Goal: Information Seeking & Learning: Learn about a topic

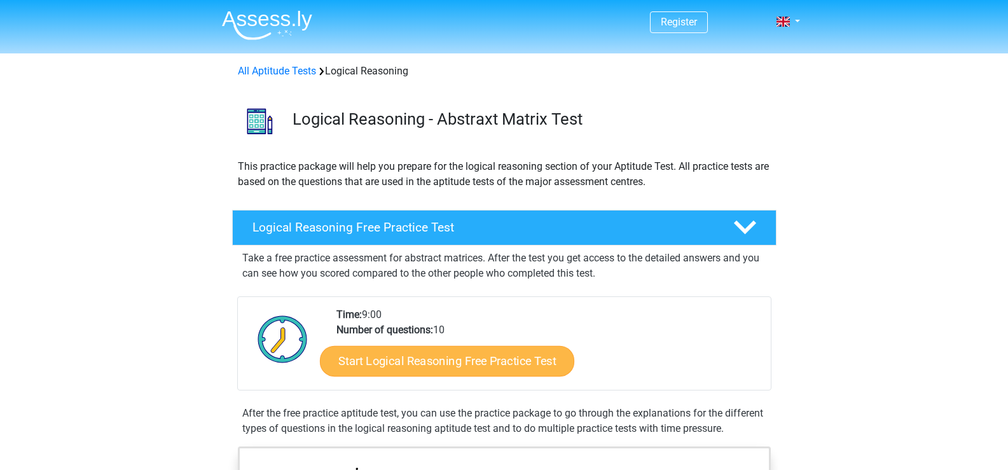
scroll to position [254, 0]
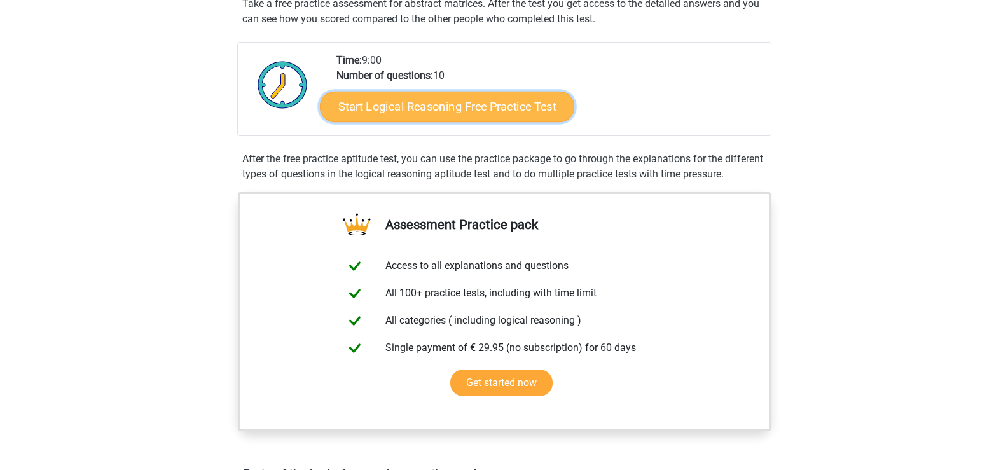
click at [387, 114] on link "Start Logical Reasoning Free Practice Test" at bounding box center [447, 106] width 254 height 31
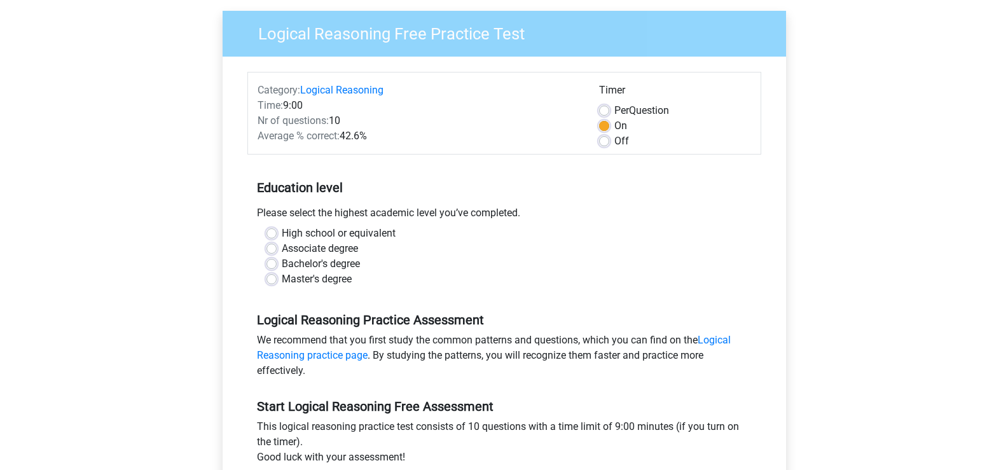
scroll to position [64, 0]
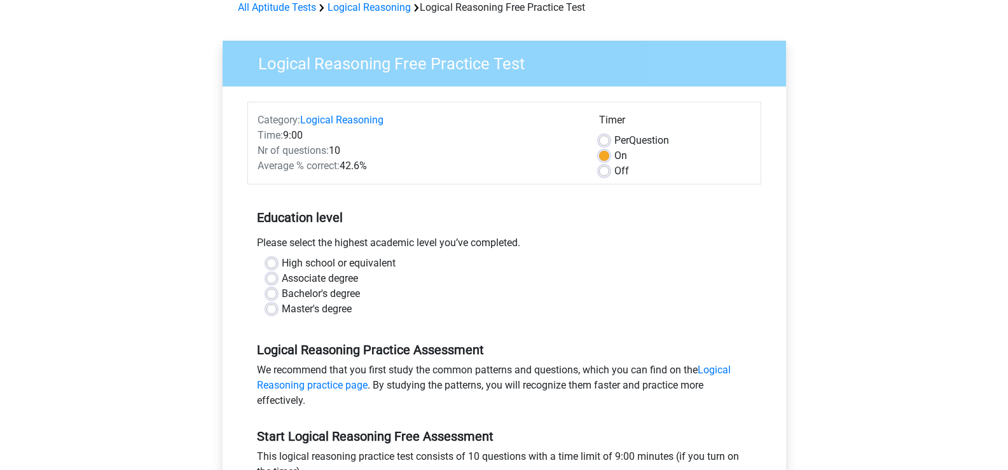
click at [282, 276] on label "Associate degree" at bounding box center [320, 278] width 76 height 15
click at [273, 276] on input "Associate degree" at bounding box center [271, 277] width 10 height 13
radio input "true"
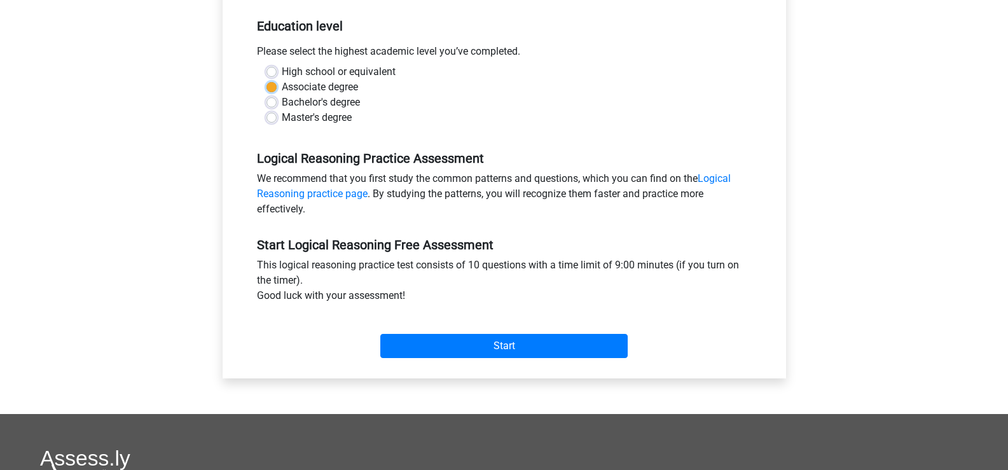
scroll to position [382, 0]
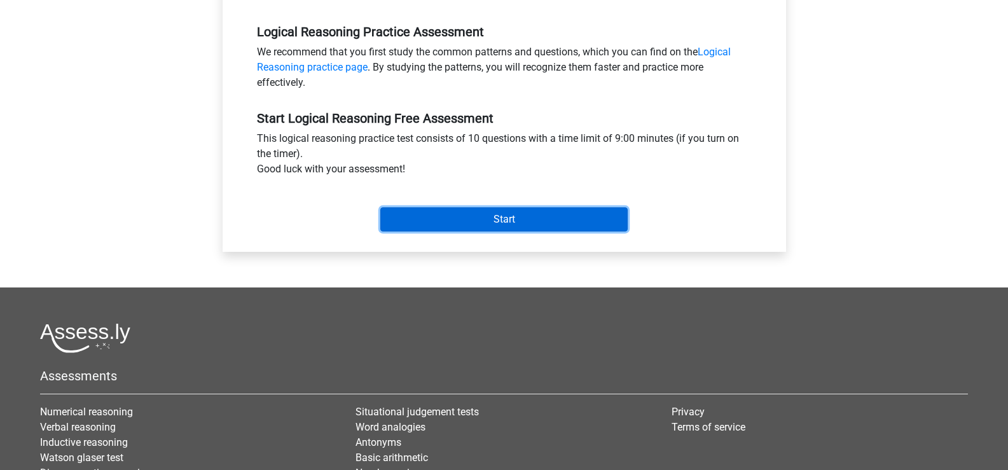
click at [535, 210] on input "Start" at bounding box center [503, 219] width 247 height 24
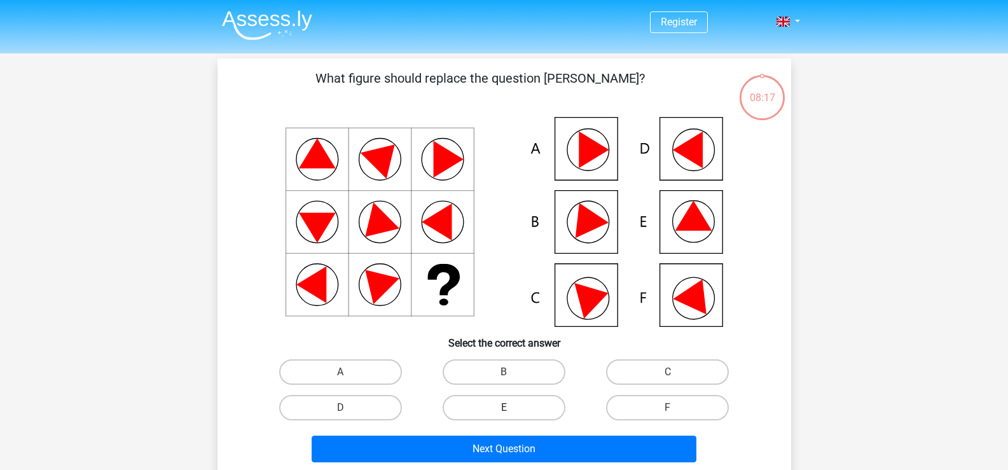
click at [501, 414] on label "E" at bounding box center [504, 407] width 123 height 25
click at [504, 414] on input "E" at bounding box center [508, 412] width 8 height 8
radio input "true"
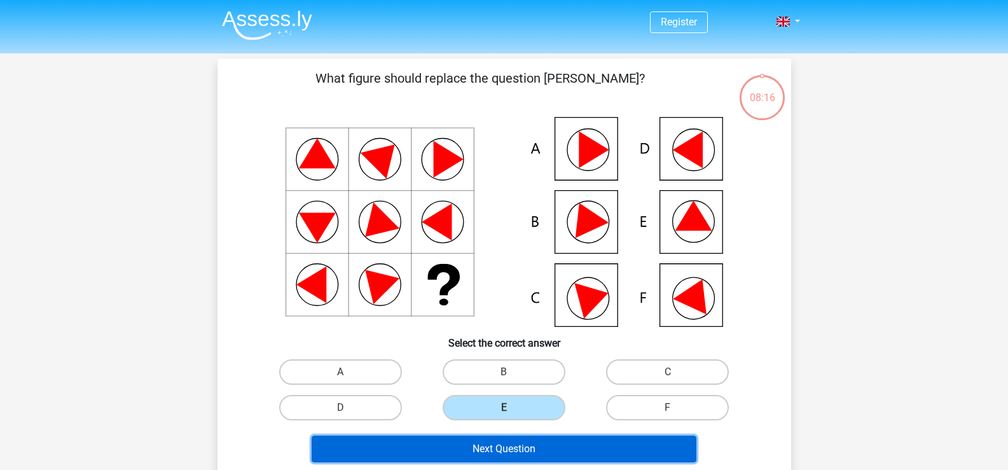
click at [521, 448] on button "Next Question" at bounding box center [504, 449] width 385 height 27
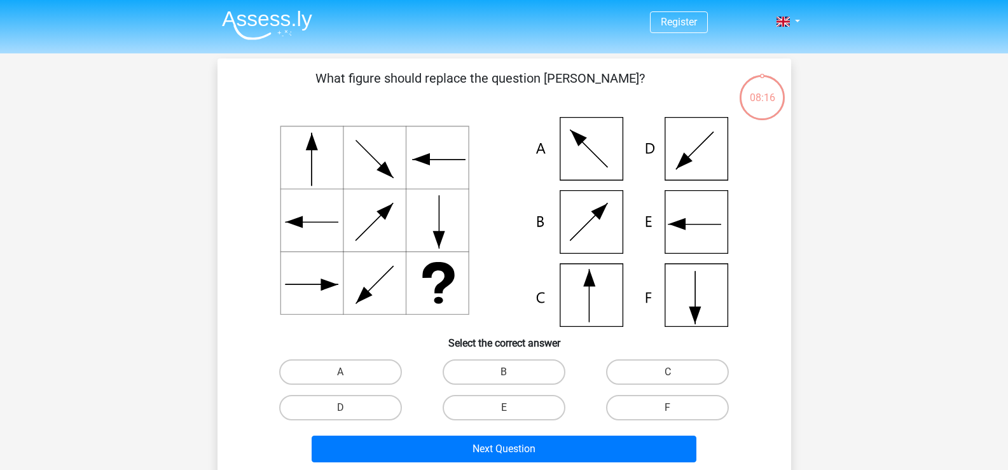
scroll to position [59, 0]
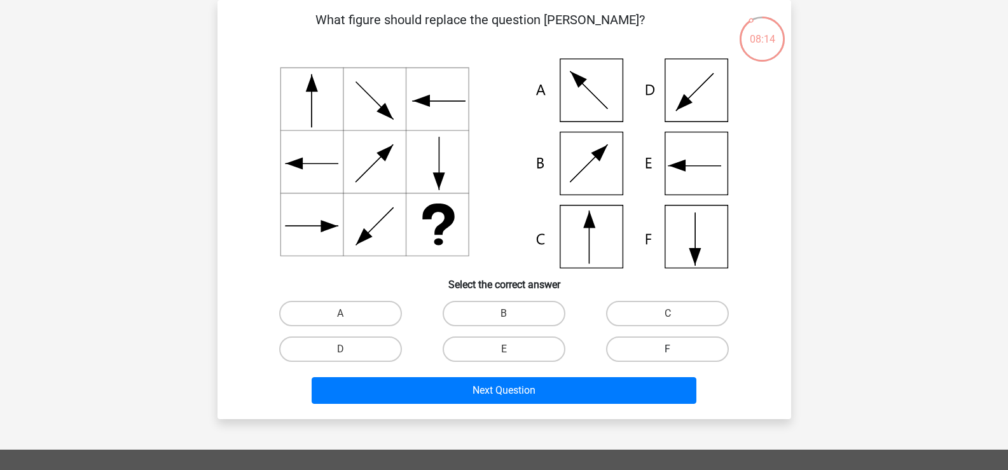
click at [694, 354] on label "F" at bounding box center [667, 348] width 123 height 25
click at [676, 354] on input "F" at bounding box center [672, 353] width 8 height 8
radio input "true"
click at [535, 308] on label "B" at bounding box center [504, 313] width 123 height 25
click at [512, 313] on input "B" at bounding box center [508, 317] width 8 height 8
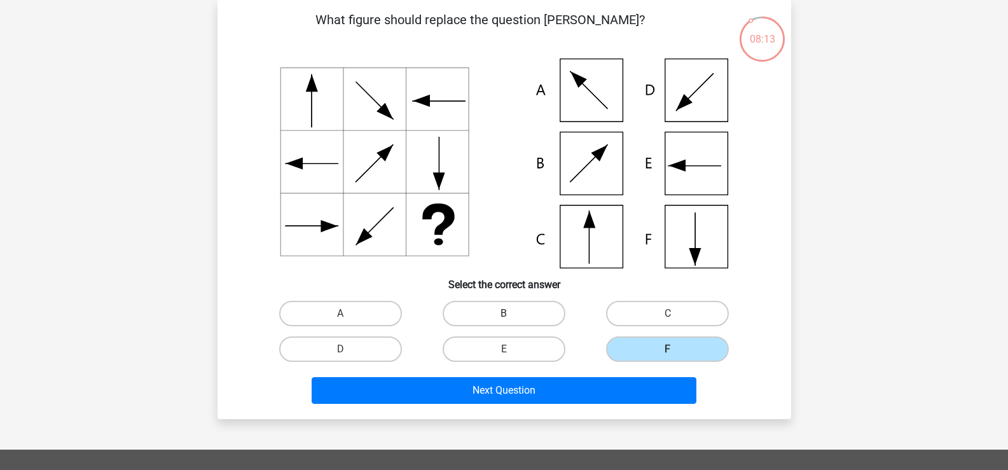
radio input "true"
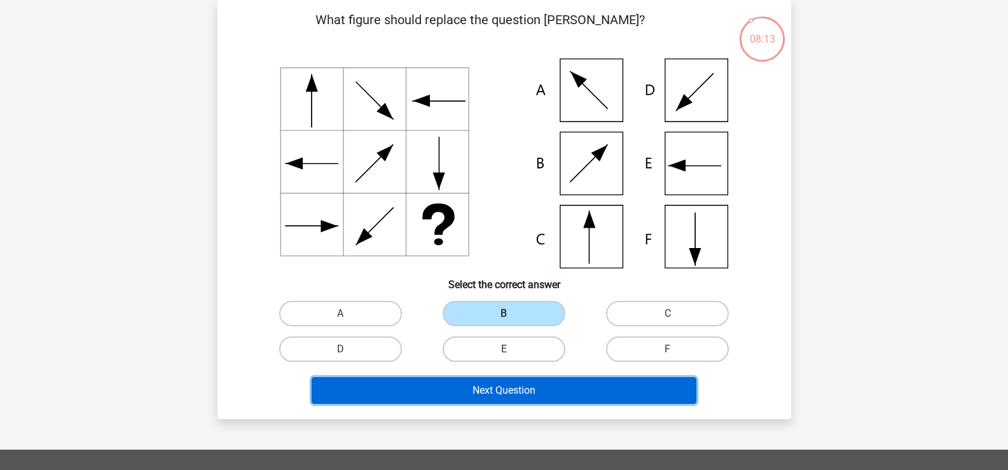
click at [547, 378] on button "Next Question" at bounding box center [504, 390] width 385 height 27
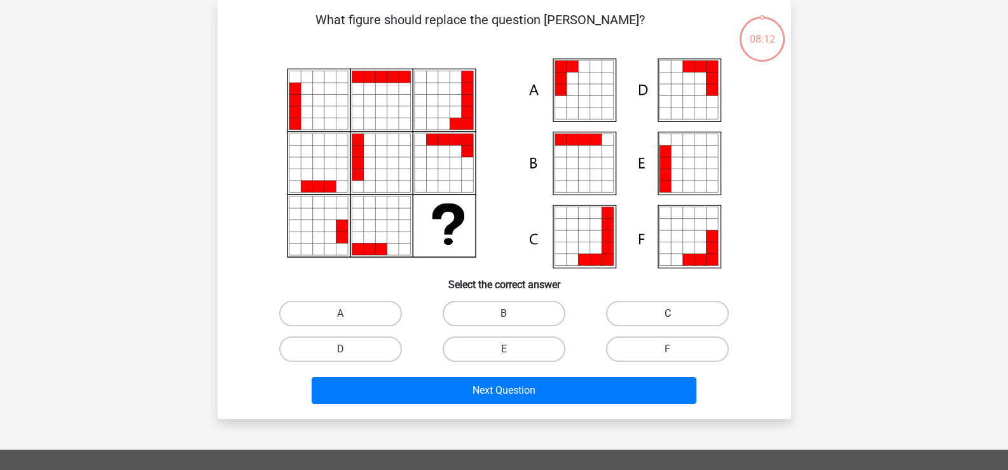
click at [654, 314] on label "C" at bounding box center [667, 313] width 123 height 25
click at [668, 314] on input "C" at bounding box center [672, 317] width 8 height 8
radio input "true"
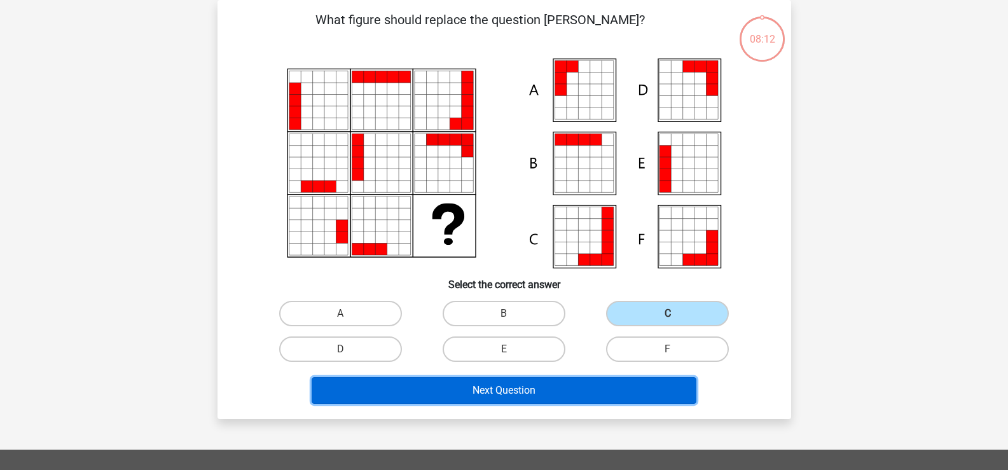
click at [604, 396] on button "Next Question" at bounding box center [504, 390] width 385 height 27
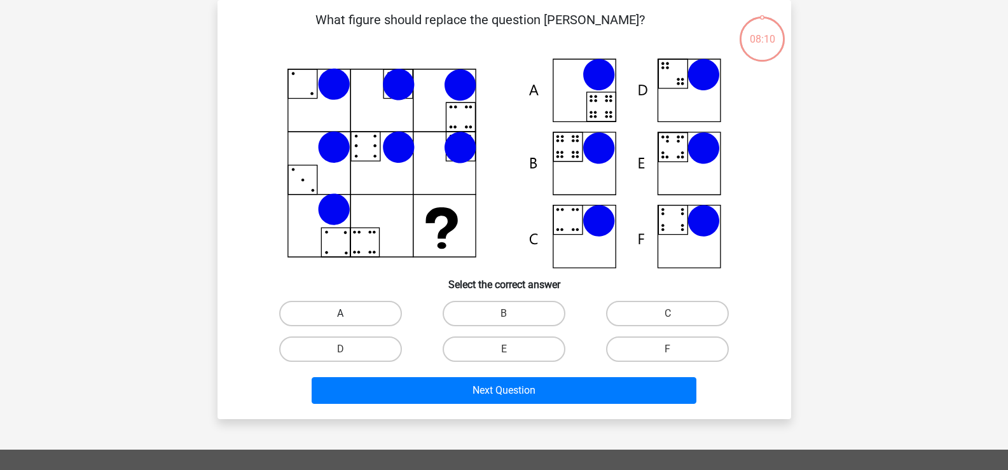
click at [384, 305] on label "A" at bounding box center [340, 313] width 123 height 25
click at [348, 313] on input "A" at bounding box center [344, 317] width 8 height 8
radio input "true"
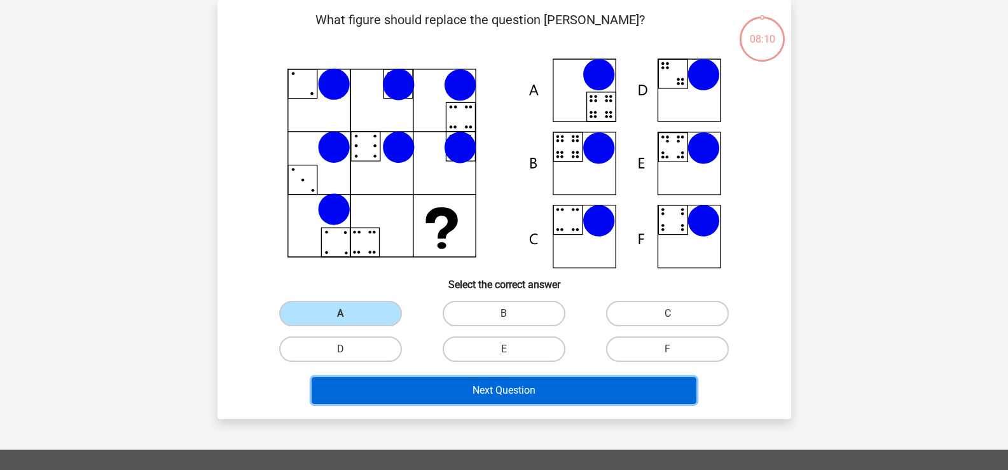
click at [458, 385] on button "Next Question" at bounding box center [504, 390] width 385 height 27
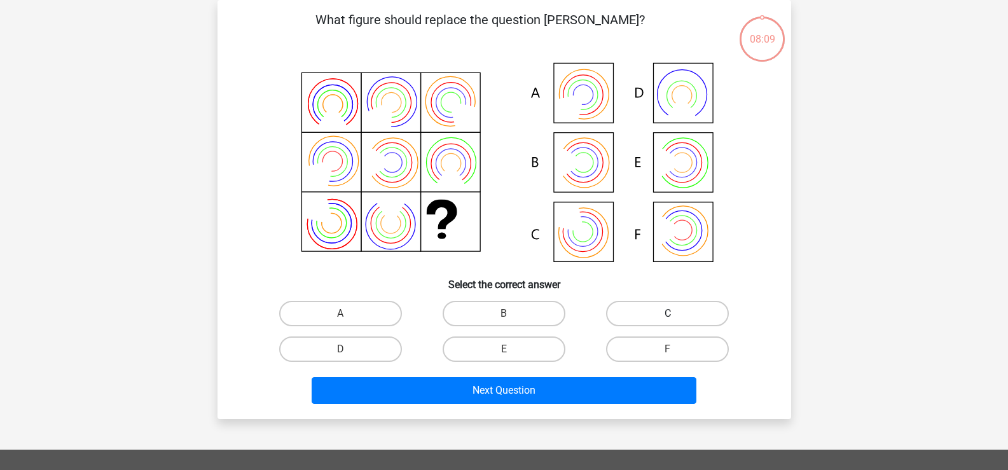
click at [649, 306] on label "C" at bounding box center [667, 313] width 123 height 25
click at [668, 313] on input "C" at bounding box center [672, 317] width 8 height 8
radio input "true"
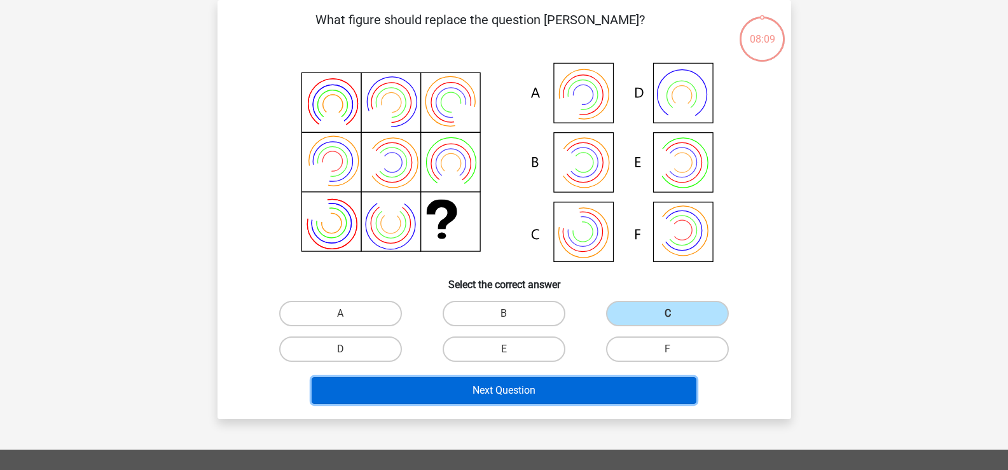
click at [614, 385] on button "Next Question" at bounding box center [504, 390] width 385 height 27
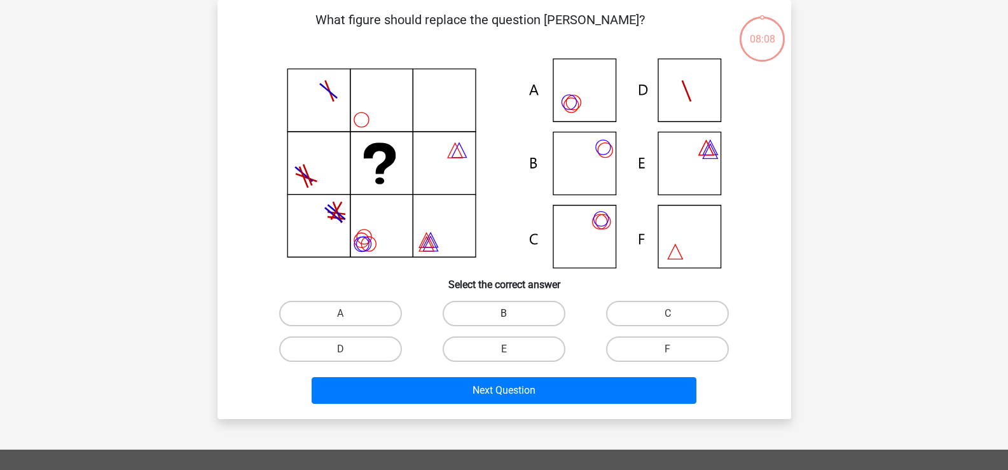
click at [520, 315] on label "B" at bounding box center [504, 313] width 123 height 25
click at [512, 315] on input "B" at bounding box center [508, 317] width 8 height 8
radio input "true"
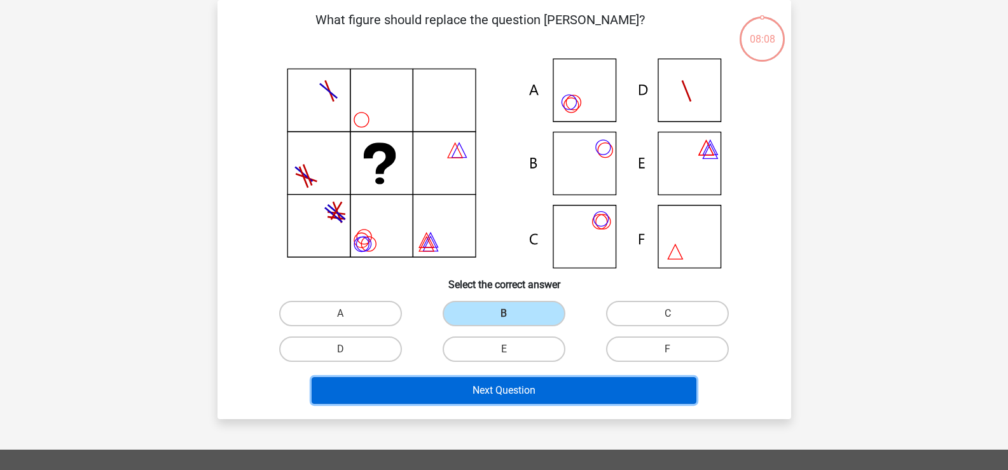
click at [521, 392] on button "Next Question" at bounding box center [504, 390] width 385 height 27
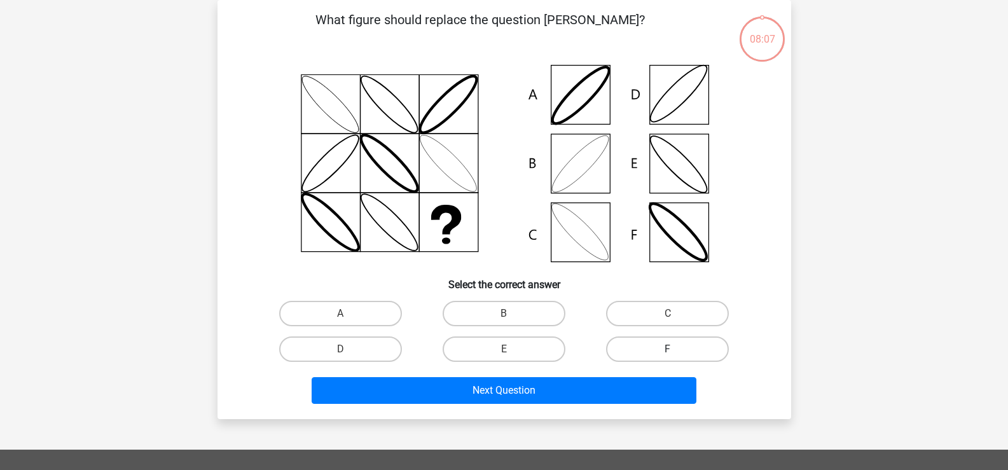
click at [682, 354] on label "F" at bounding box center [667, 348] width 123 height 25
click at [676, 354] on input "F" at bounding box center [672, 353] width 8 height 8
radio input "true"
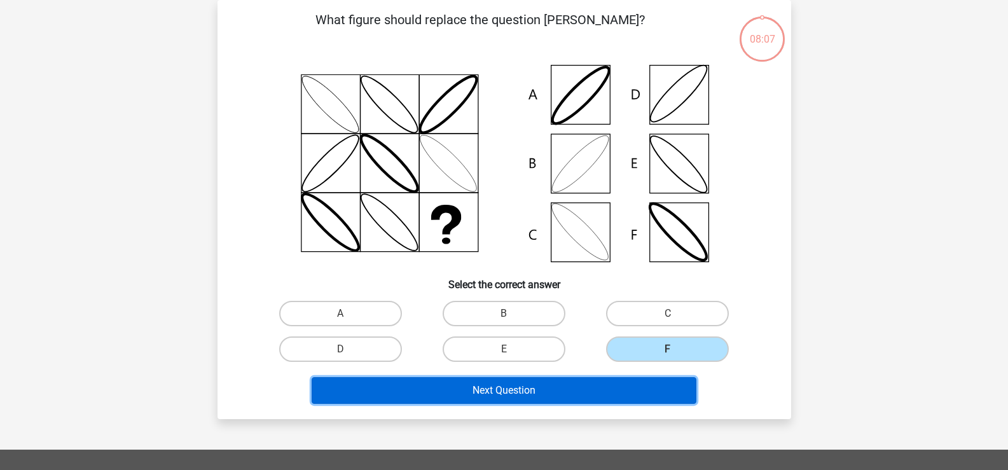
click at [602, 390] on button "Next Question" at bounding box center [504, 390] width 385 height 27
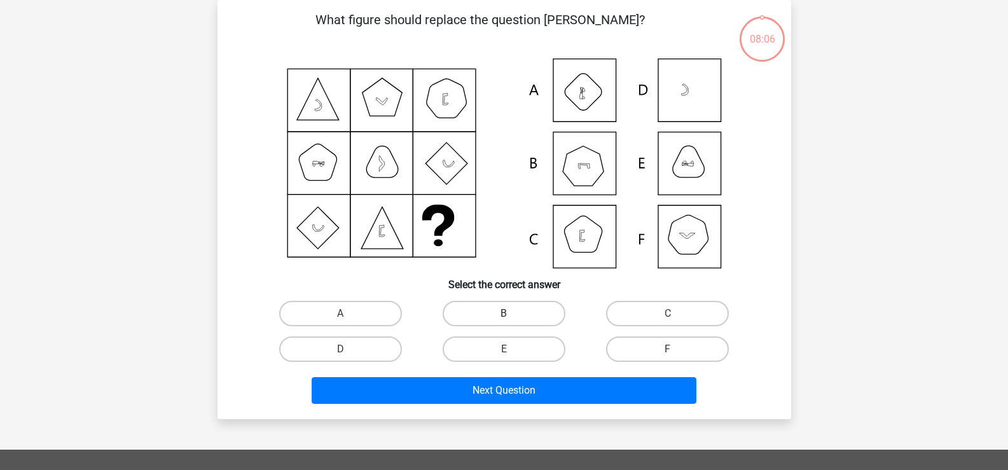
click at [496, 321] on label "B" at bounding box center [504, 313] width 123 height 25
click at [504, 321] on input "B" at bounding box center [508, 317] width 8 height 8
radio input "true"
click at [509, 376] on div "Next Question" at bounding box center [504, 388] width 533 height 42
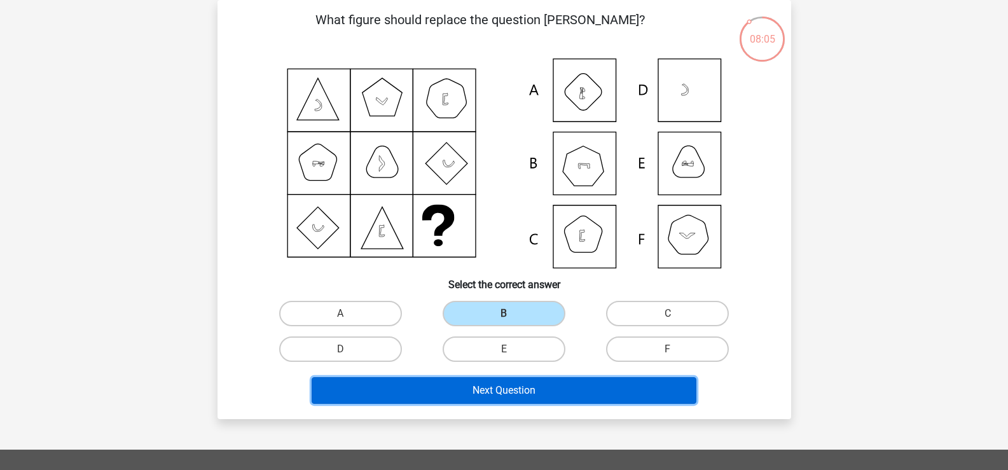
click at [533, 399] on button "Next Question" at bounding box center [504, 390] width 385 height 27
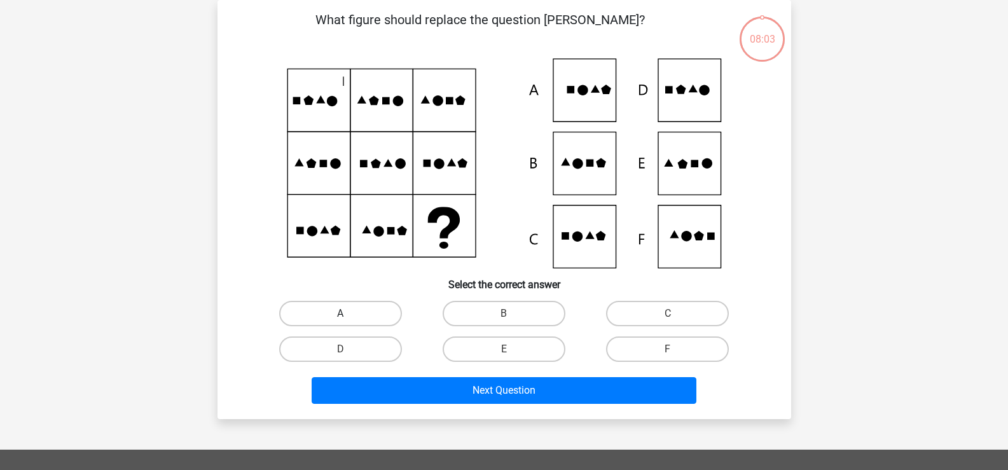
click at [359, 318] on label "A" at bounding box center [340, 313] width 123 height 25
click at [348, 318] on input "A" at bounding box center [344, 317] width 8 height 8
radio input "true"
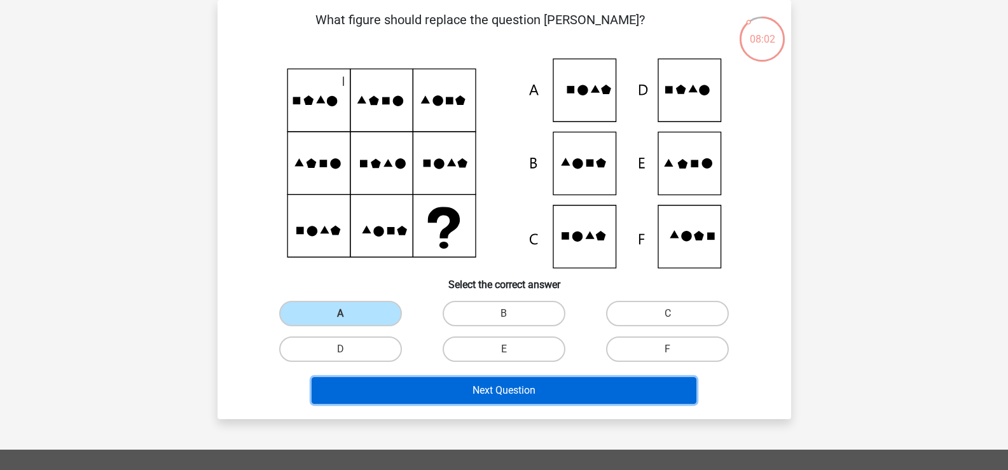
click at [445, 388] on button "Next Question" at bounding box center [504, 390] width 385 height 27
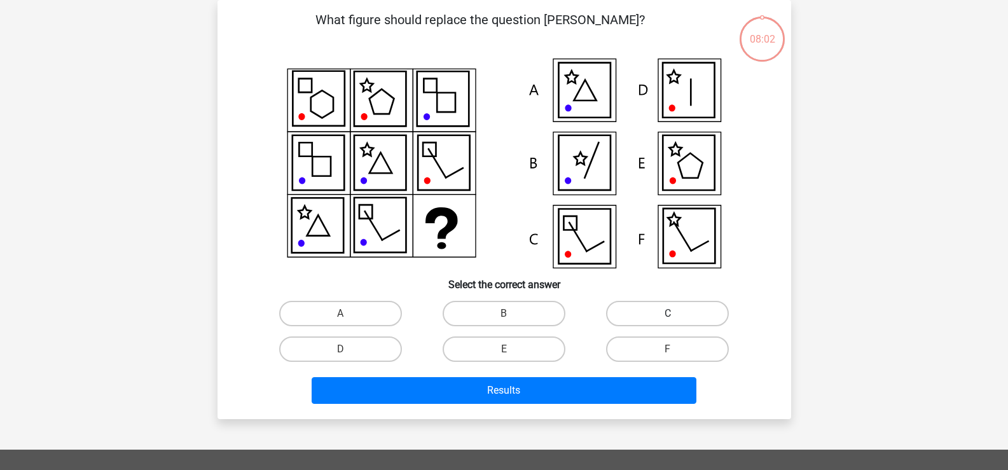
click at [669, 302] on label "C" at bounding box center [667, 313] width 123 height 25
click at [669, 313] on input "C" at bounding box center [672, 317] width 8 height 8
radio input "true"
click at [672, 371] on div "Results" at bounding box center [504, 388] width 533 height 42
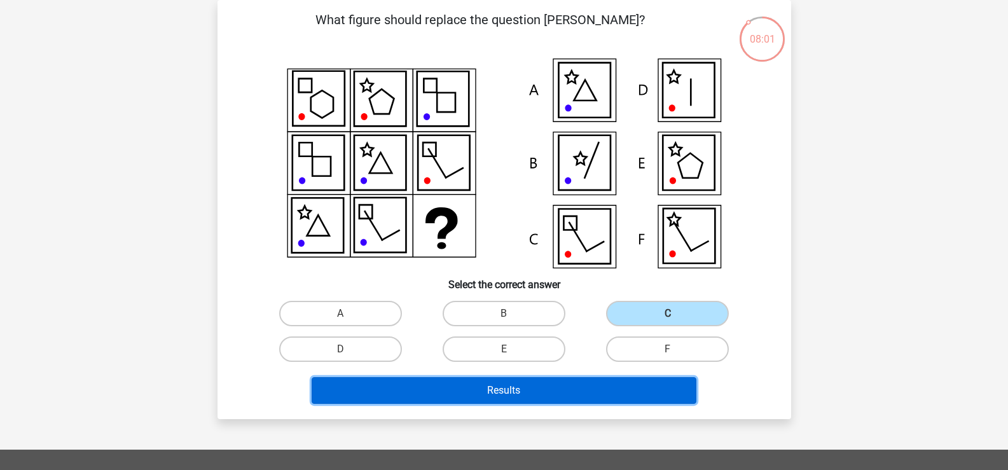
click at [670, 397] on button "Results" at bounding box center [504, 390] width 385 height 27
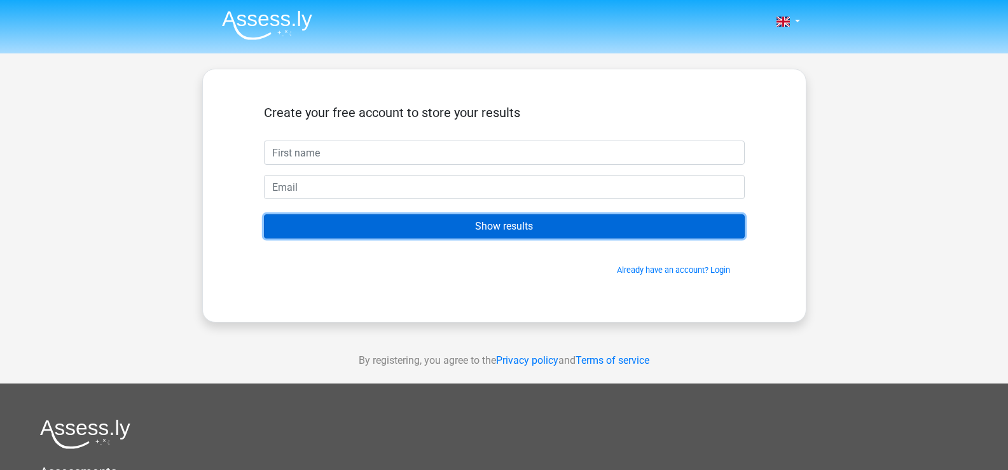
click at [528, 222] on input "Show results" at bounding box center [504, 226] width 481 height 24
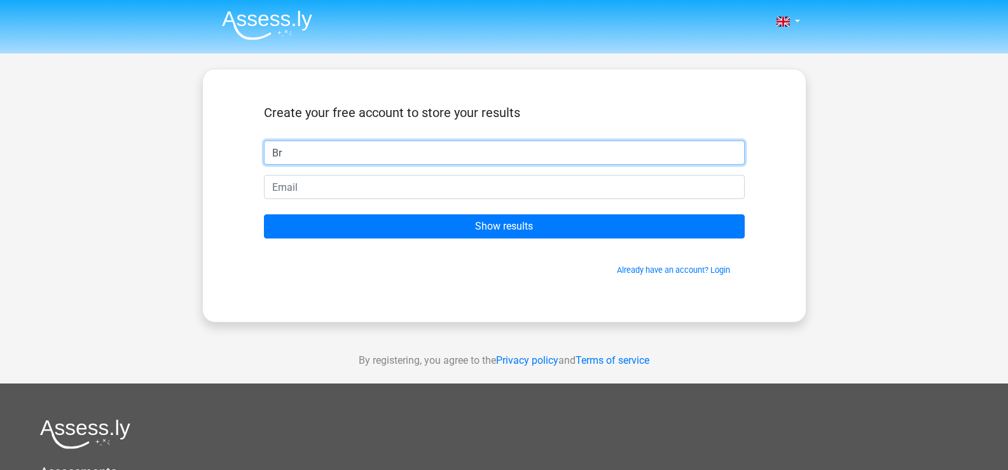
type input "Br"
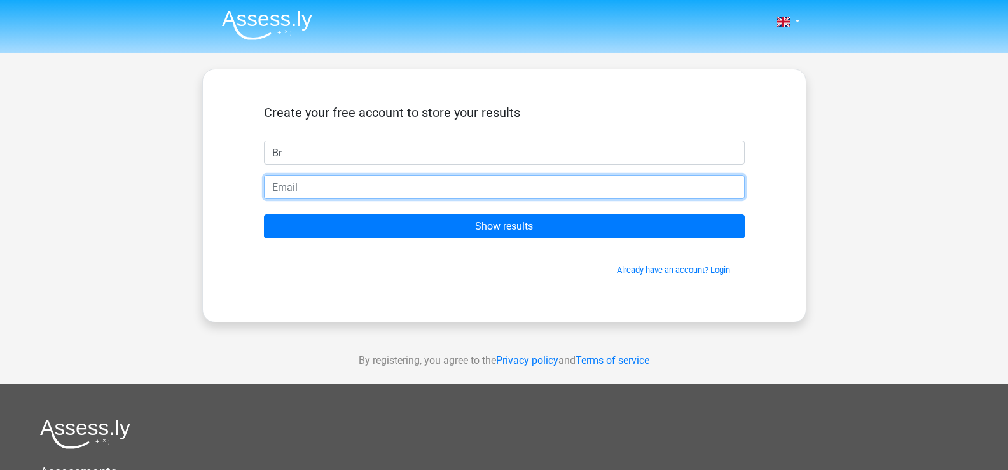
click at [421, 192] on input "email" at bounding box center [504, 187] width 481 height 24
paste input "[EMAIL_ADDRESS][DOMAIN_NAME]"
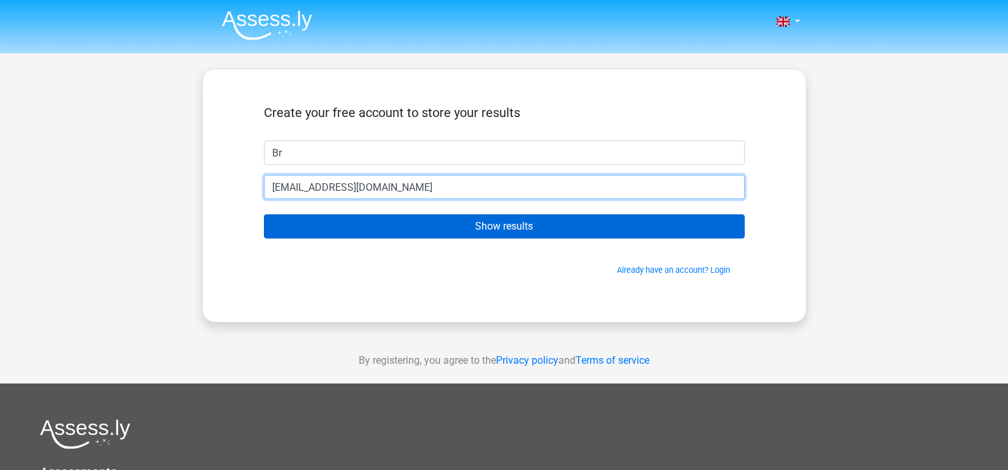
type input "[EMAIL_ADDRESS][DOMAIN_NAME]"
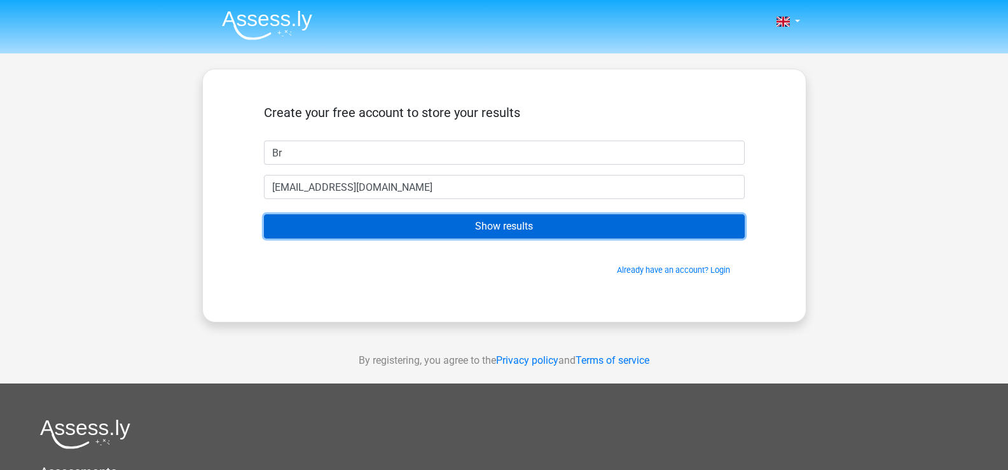
click at [420, 230] on input "Show results" at bounding box center [504, 226] width 481 height 24
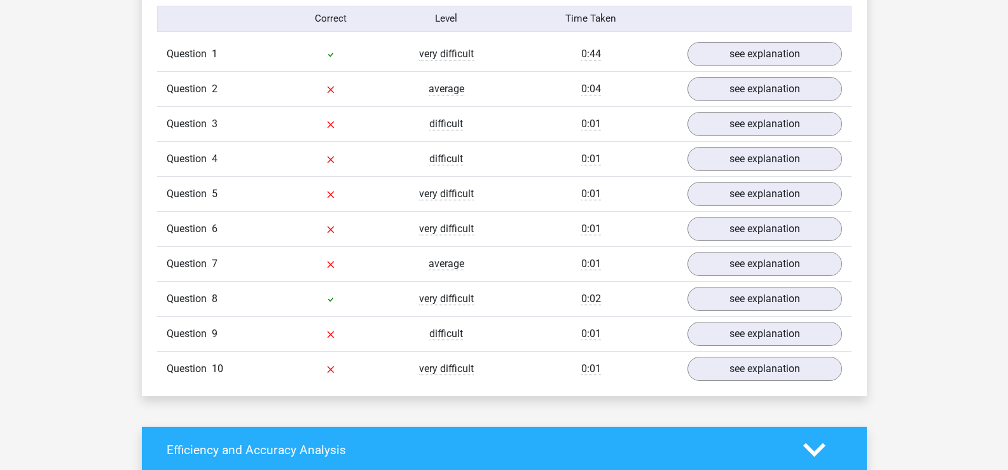
scroll to position [1017, 0]
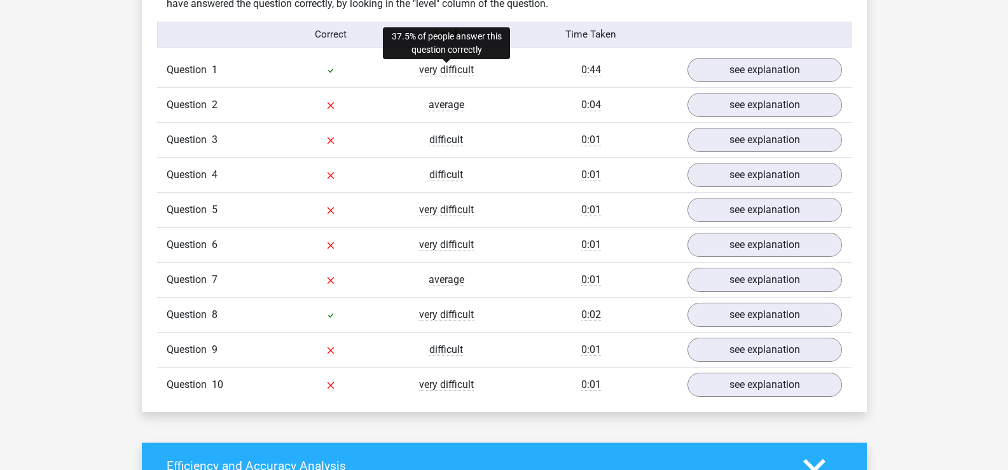
click at [446, 69] on span "very difficult" at bounding box center [446, 70] width 55 height 13
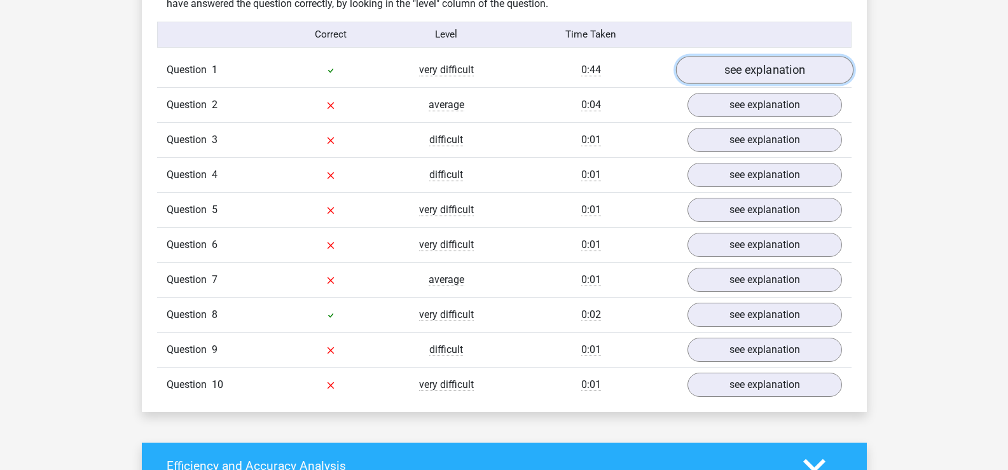
click at [811, 78] on link "see explanation" at bounding box center [763, 70] width 177 height 28
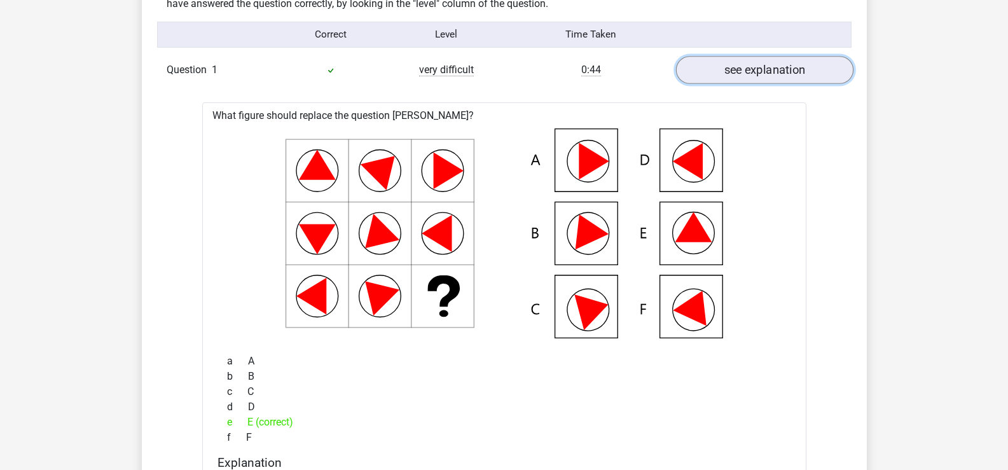
click at [811, 78] on link "see explanation" at bounding box center [763, 70] width 177 height 28
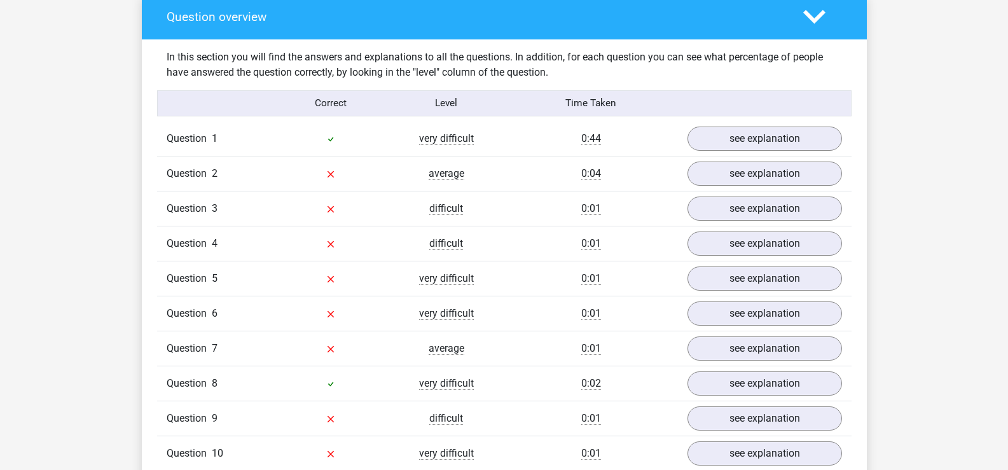
scroll to position [827, 0]
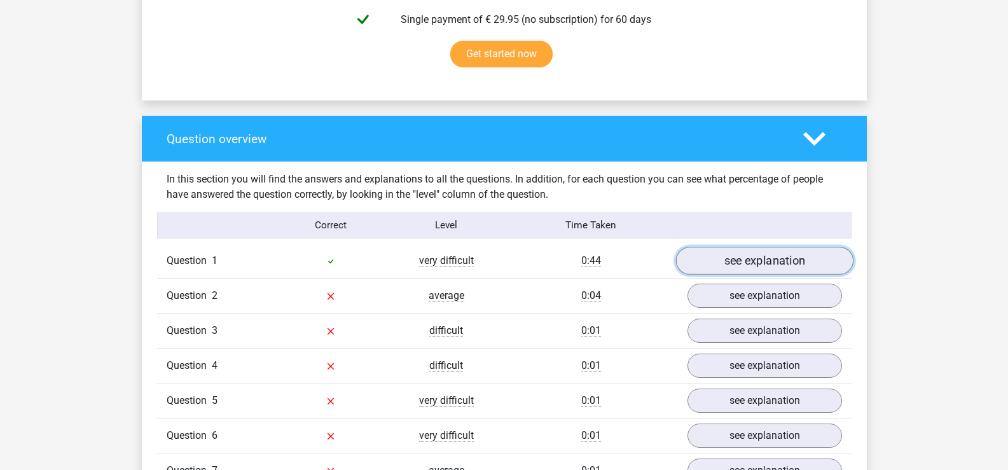
click at [771, 265] on link "see explanation" at bounding box center [763, 261] width 177 height 28
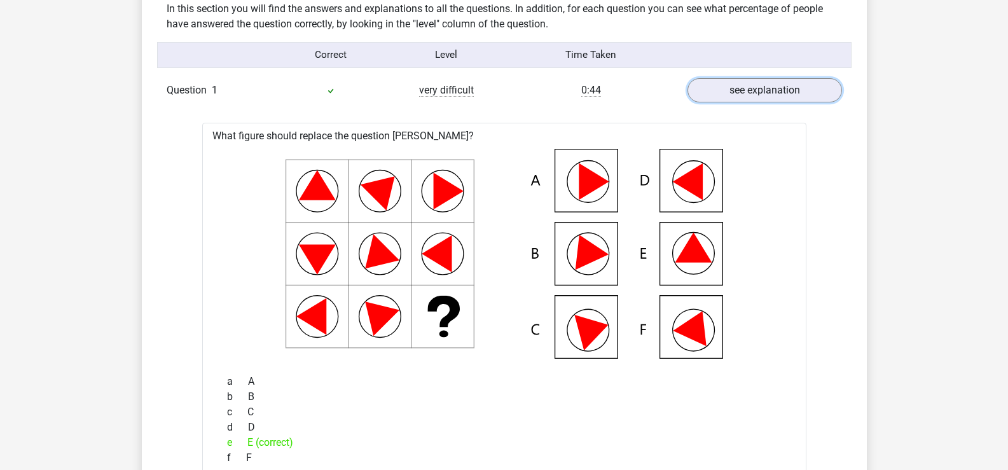
scroll to position [1017, 0]
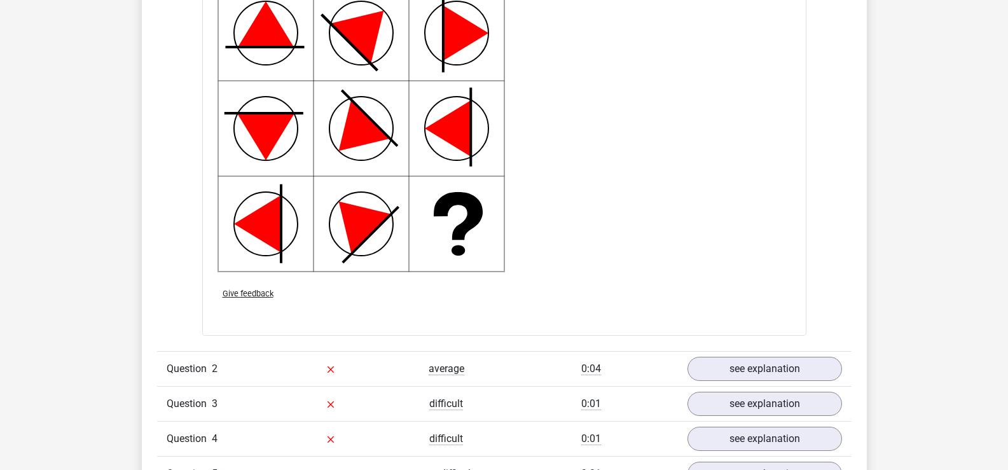
scroll to position [1717, 0]
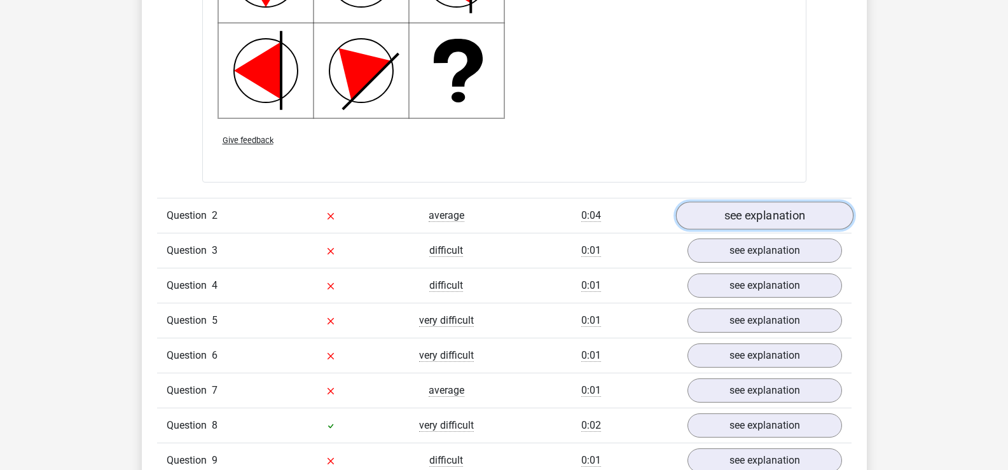
click at [754, 220] on link "see explanation" at bounding box center [763, 216] width 177 height 28
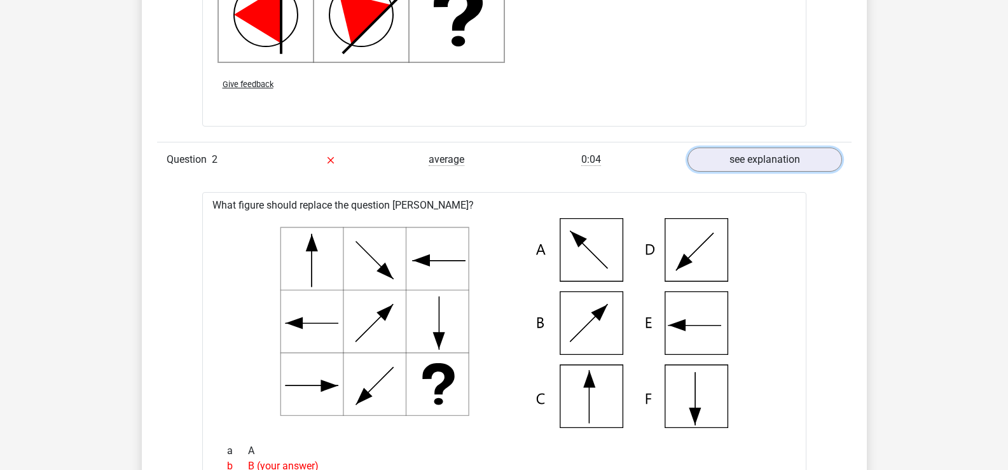
scroll to position [1844, 0]
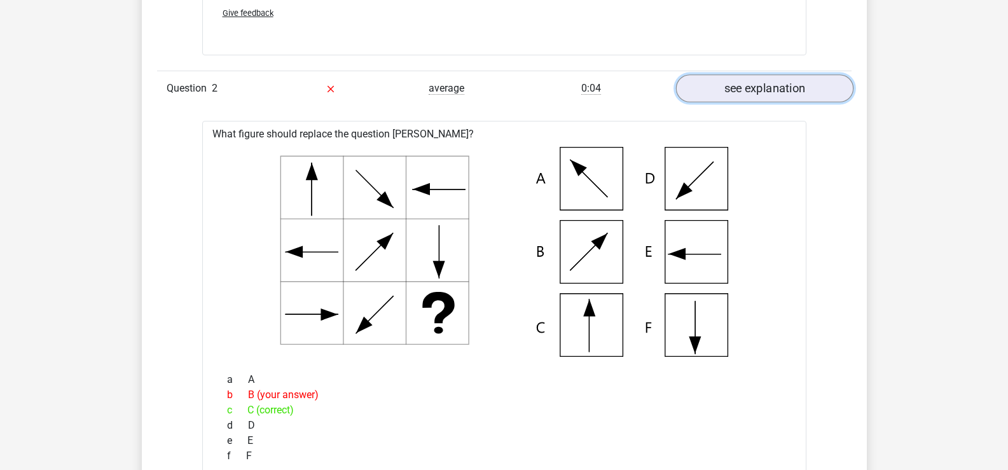
click at [740, 92] on link "see explanation" at bounding box center [763, 89] width 177 height 28
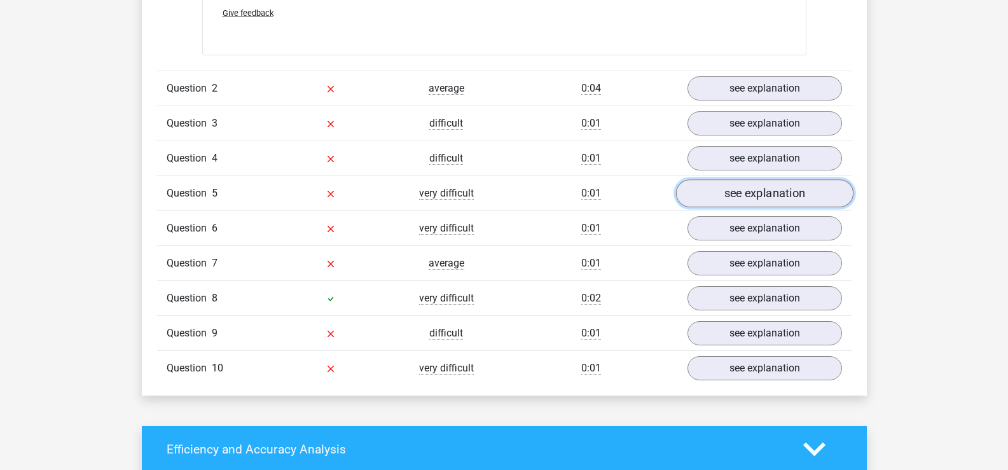
click at [747, 193] on link "see explanation" at bounding box center [763, 194] width 177 height 28
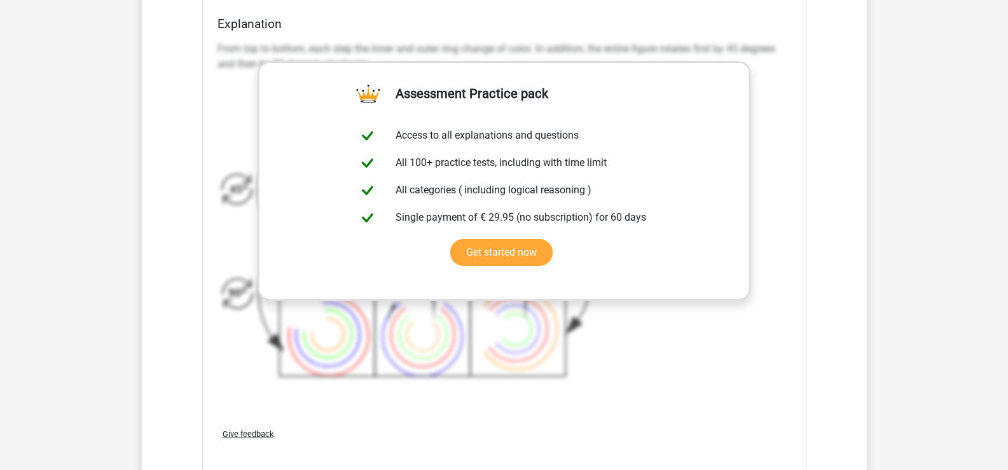
scroll to position [2734, 0]
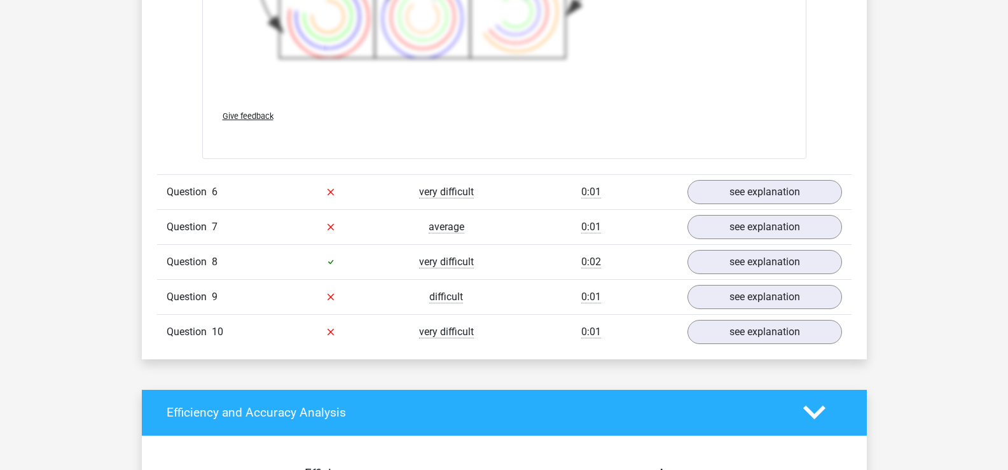
click at [769, 184] on link "see explanation" at bounding box center [763, 192] width 177 height 28
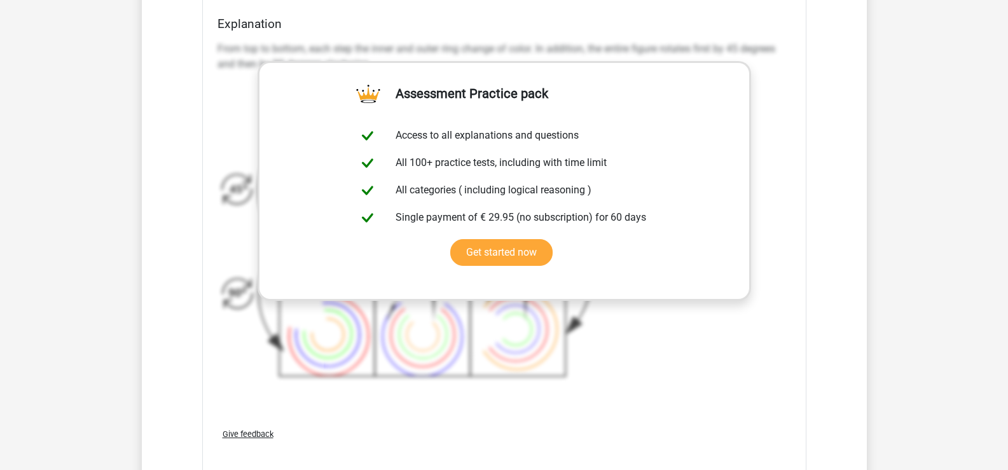
scroll to position [2554, 0]
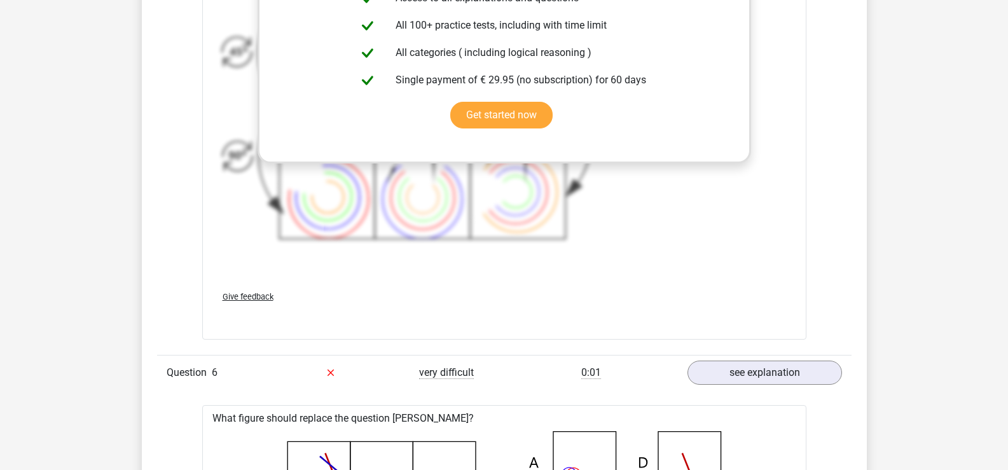
click at [709, 202] on div "From top to bottom, each step the inner and outer ring change of color. In addi…" at bounding box center [504, 80] width 574 height 362
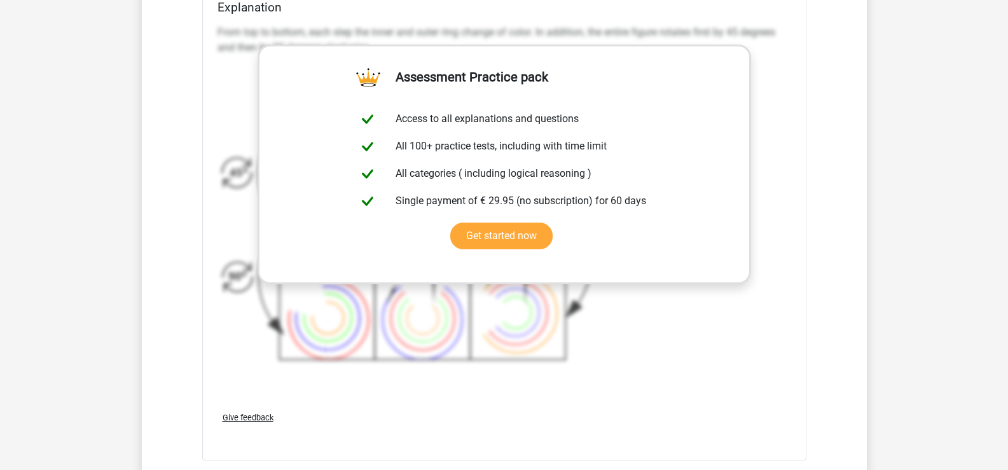
scroll to position [2236, 0]
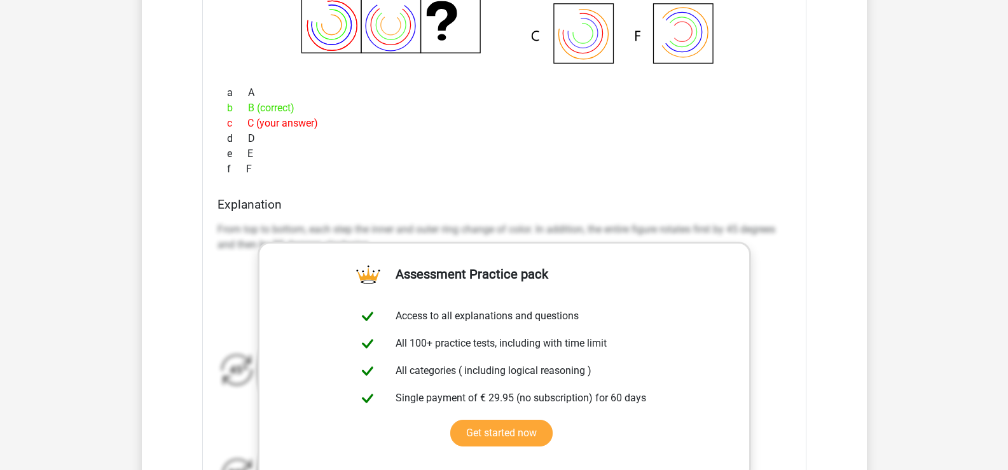
click at [367, 134] on div "d D" at bounding box center [504, 138] width 574 height 15
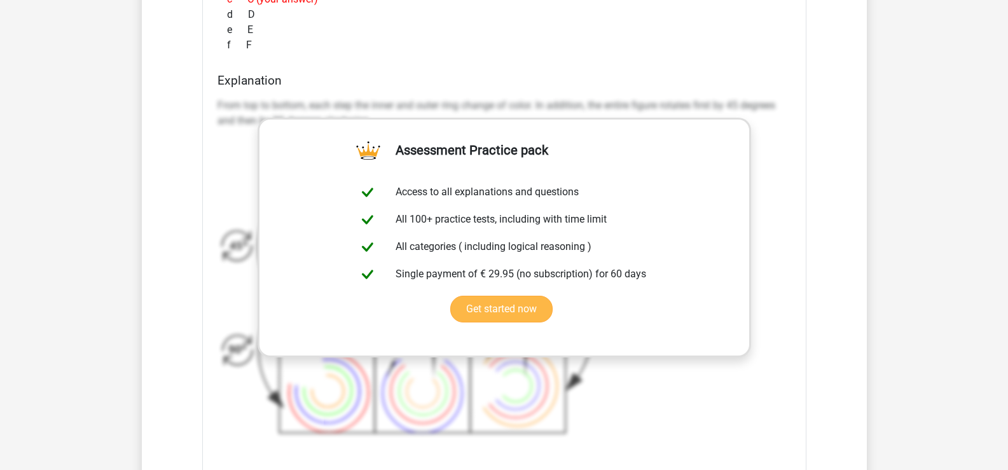
scroll to position [2617, 0]
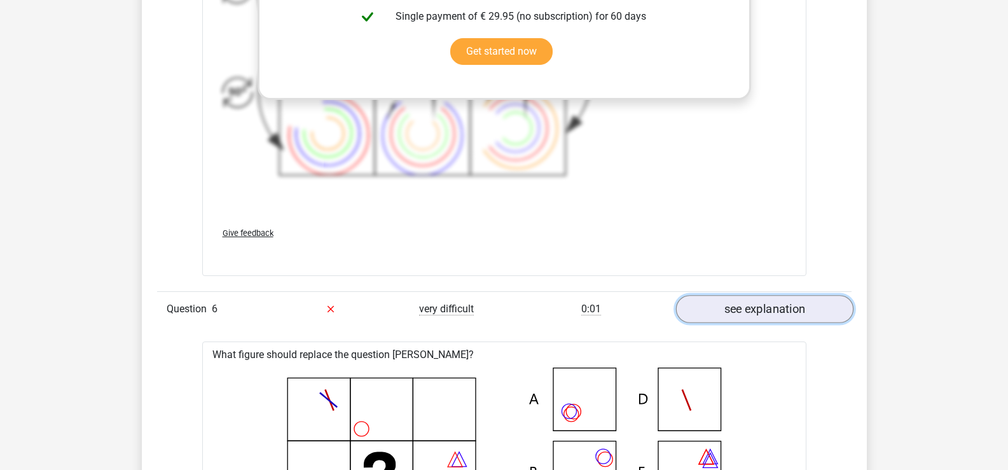
click at [780, 313] on link "see explanation" at bounding box center [763, 309] width 177 height 28
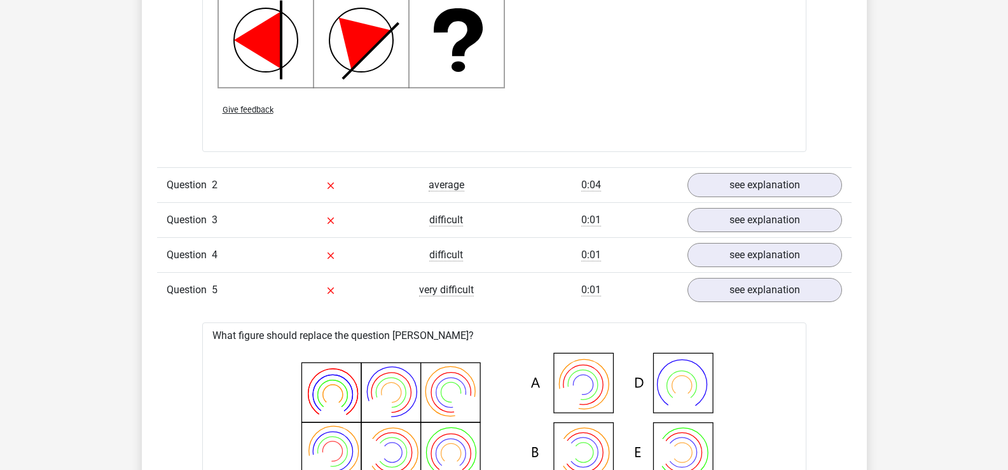
scroll to position [1854, 0]
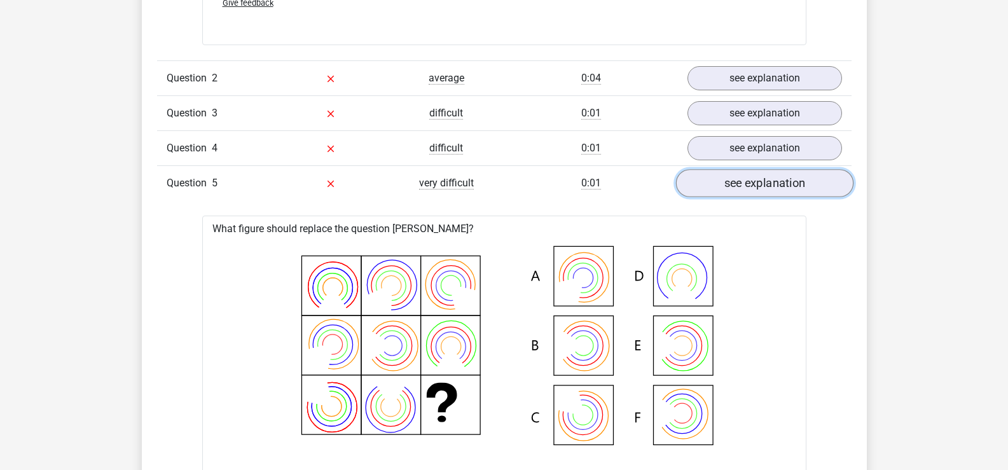
click at [771, 196] on link "see explanation" at bounding box center [763, 184] width 177 height 28
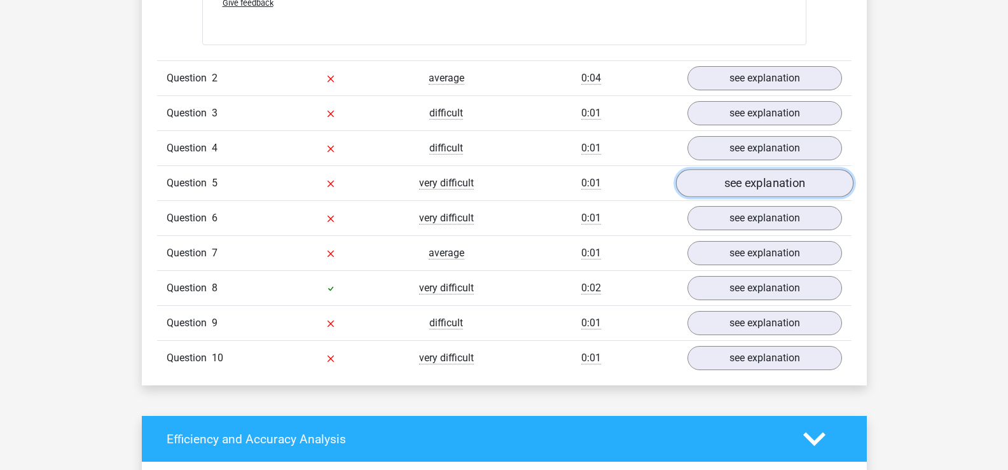
click at [771, 195] on link "see explanation" at bounding box center [763, 184] width 177 height 28
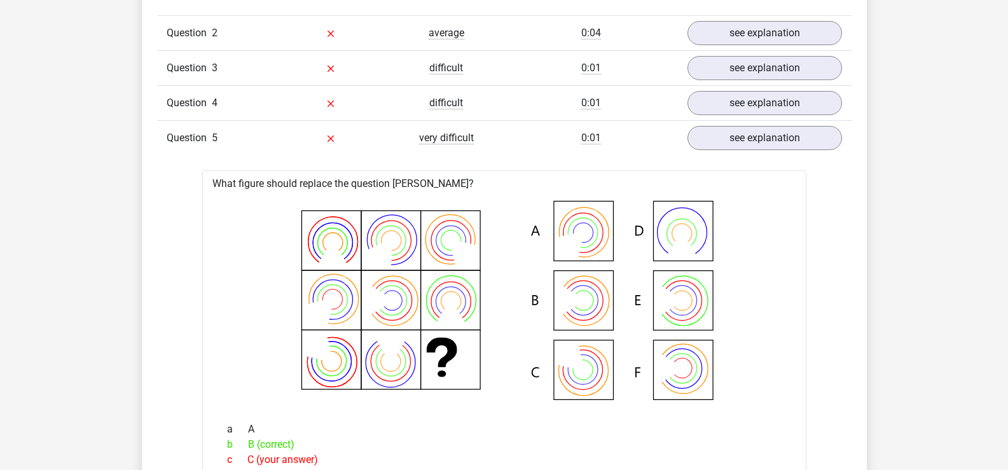
scroll to position [1663, 0]
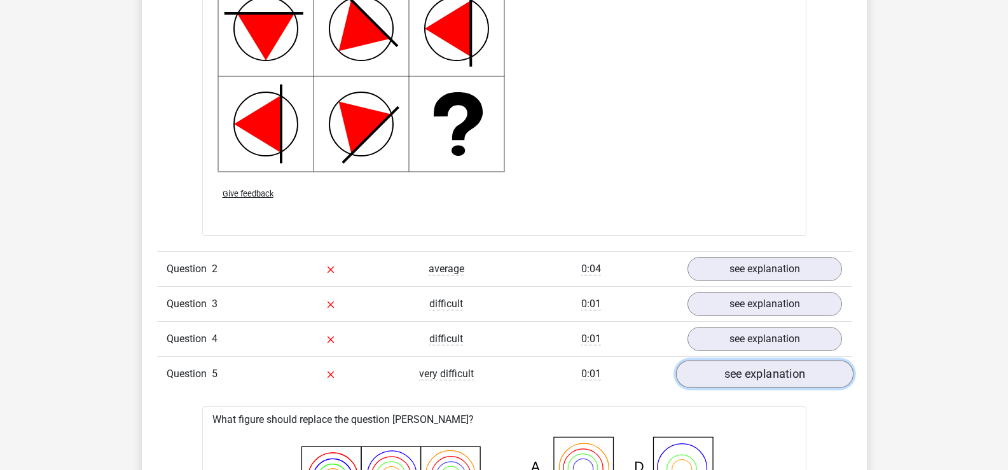
click at [769, 373] on link "see explanation" at bounding box center [763, 375] width 177 height 28
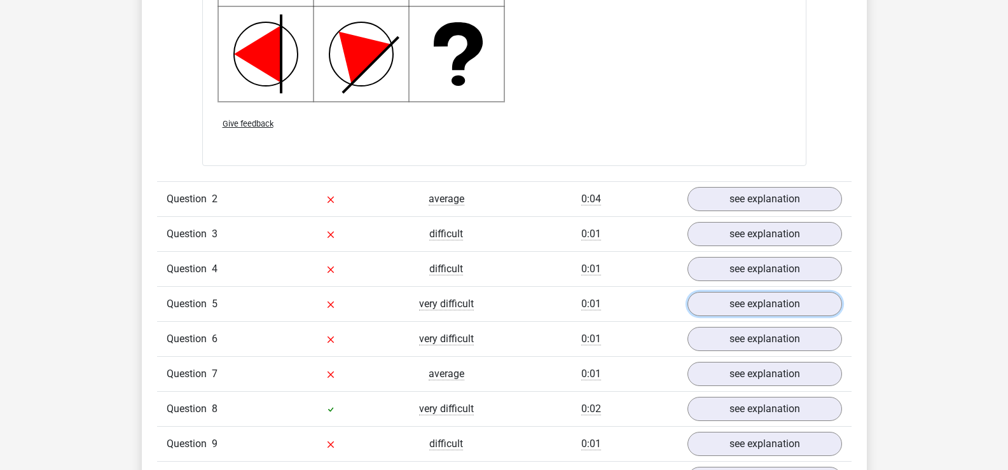
scroll to position [1854, 0]
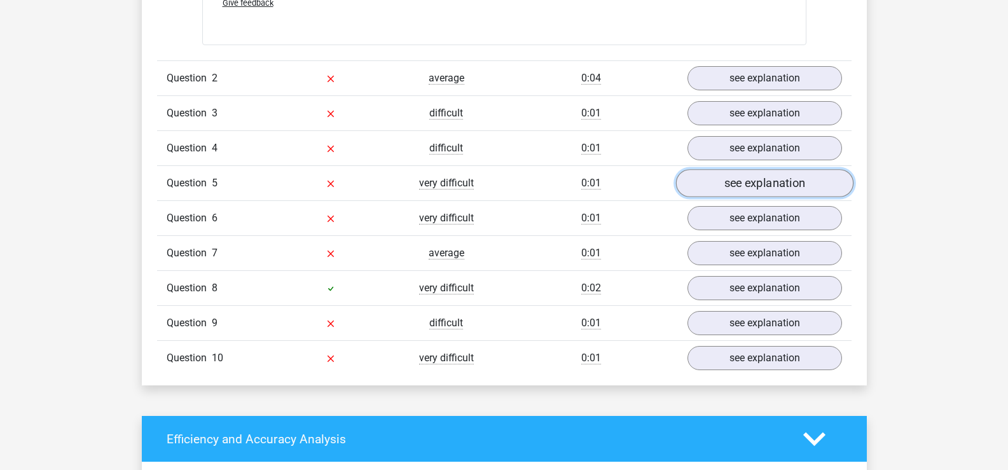
click at [781, 179] on link "see explanation" at bounding box center [763, 184] width 177 height 28
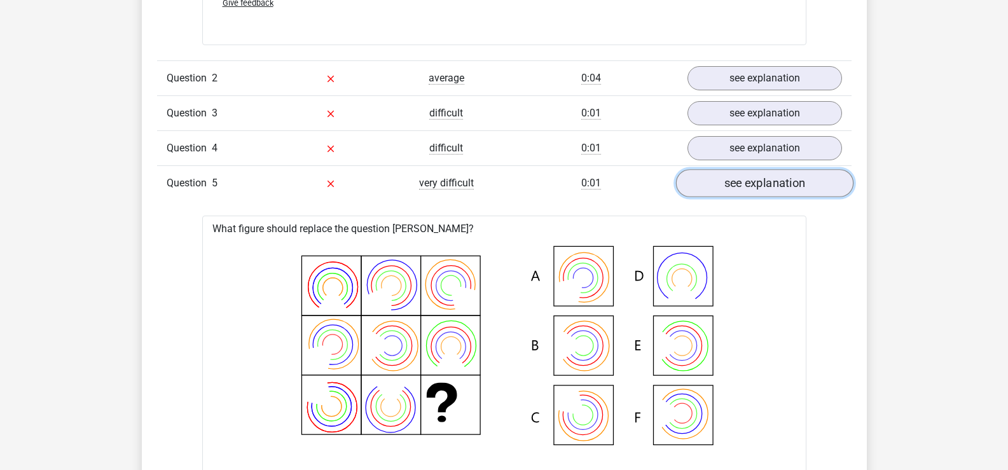
click at [781, 179] on link "see explanation" at bounding box center [763, 184] width 177 height 28
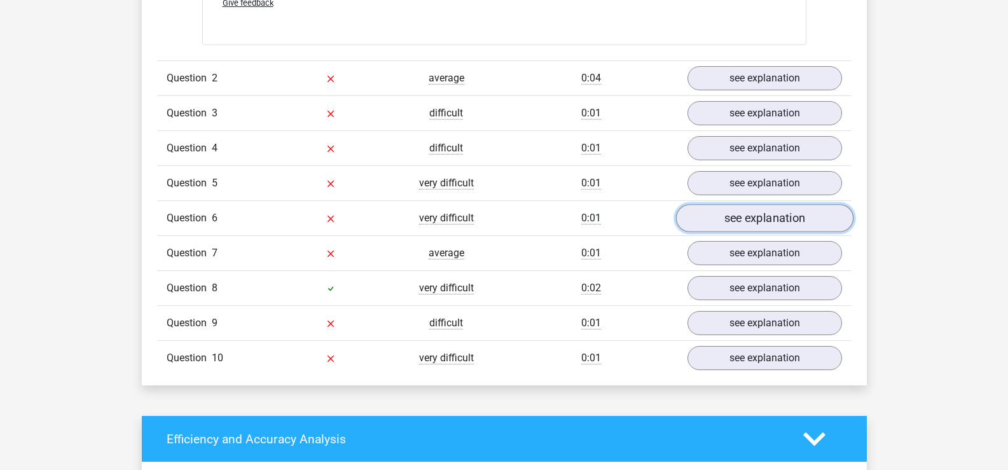
click at [752, 224] on link "see explanation" at bounding box center [763, 219] width 177 height 28
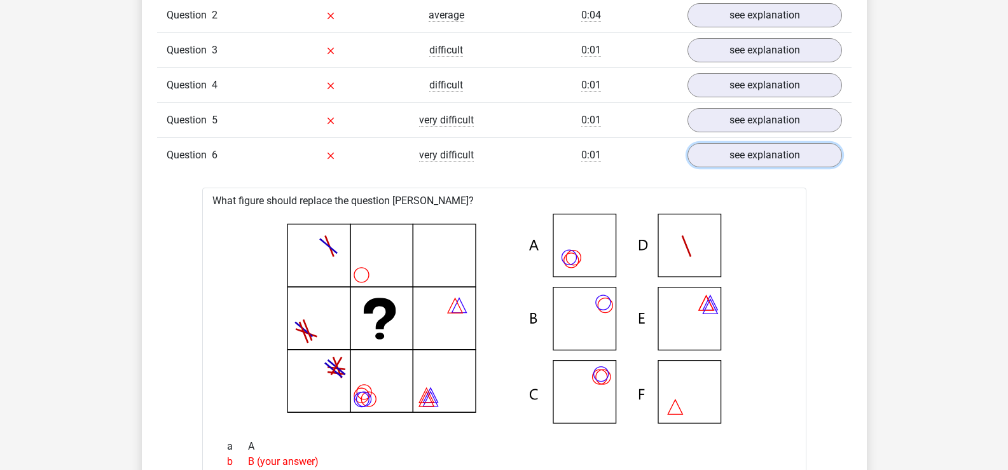
scroll to position [1918, 0]
click at [738, 113] on link "see explanation" at bounding box center [763, 120] width 177 height 28
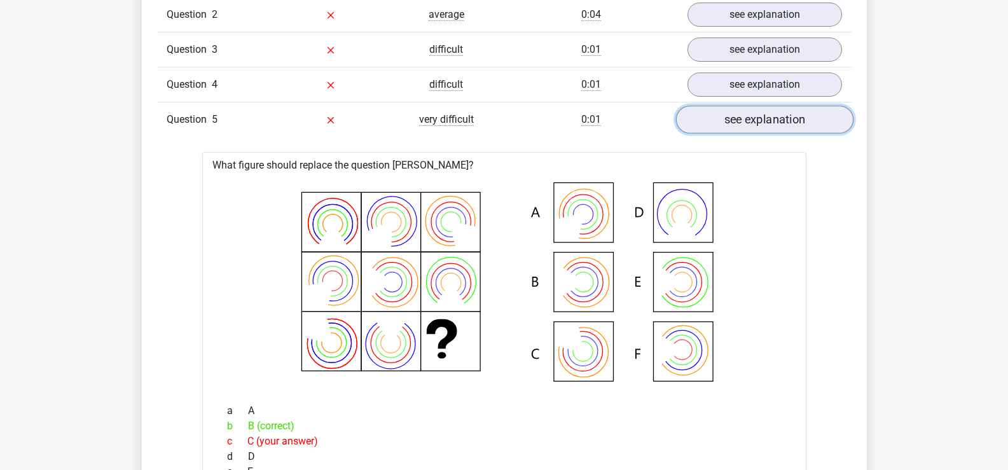
click at [754, 119] on link "see explanation" at bounding box center [763, 120] width 177 height 28
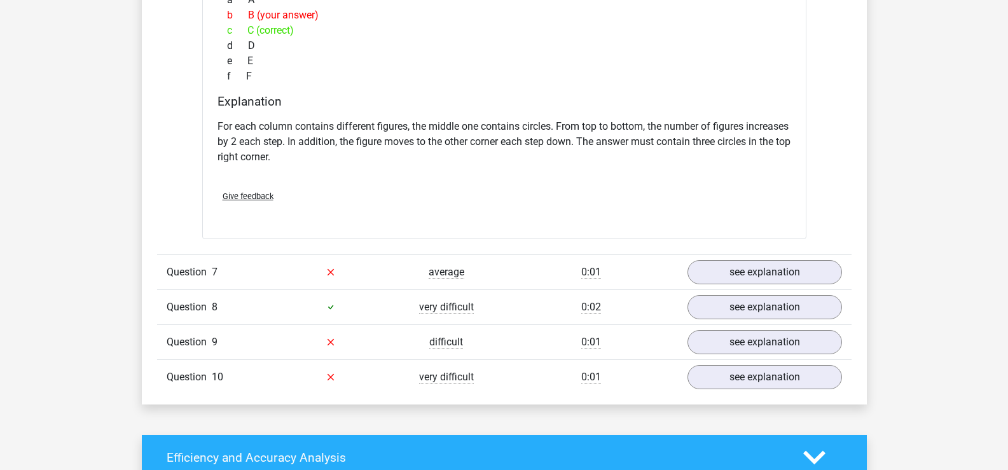
scroll to position [2490, 0]
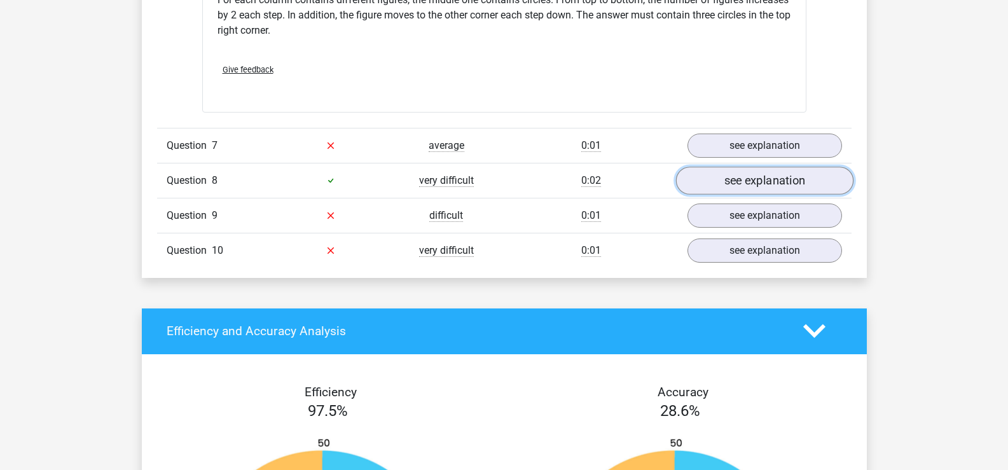
click at [773, 191] on link "see explanation" at bounding box center [763, 181] width 177 height 28
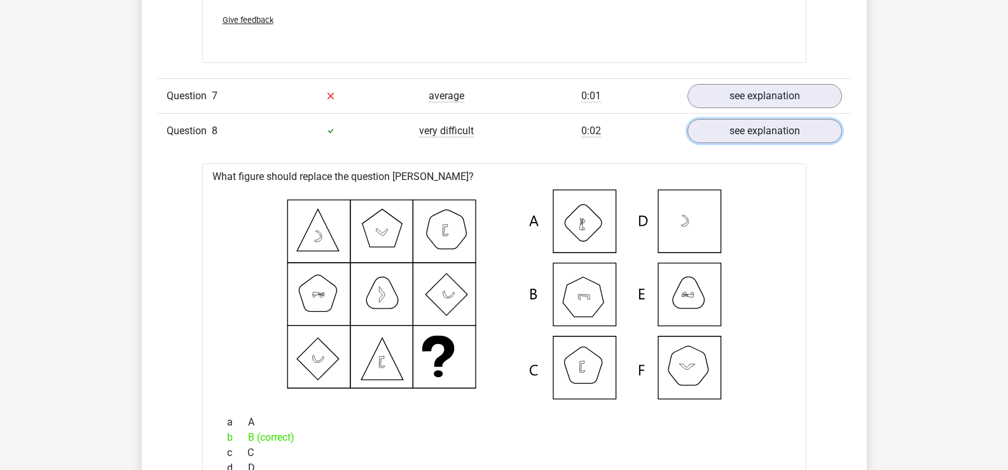
scroll to position [2554, 0]
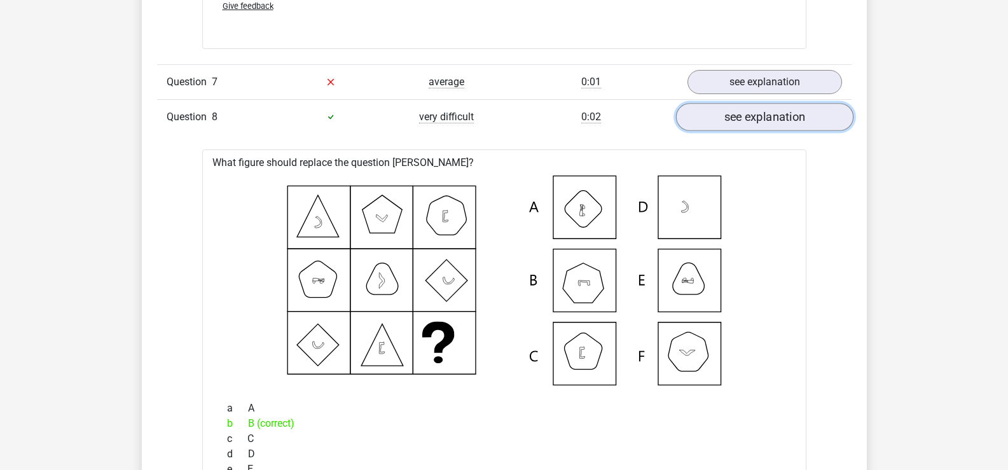
click at [722, 111] on link "see explanation" at bounding box center [763, 117] width 177 height 28
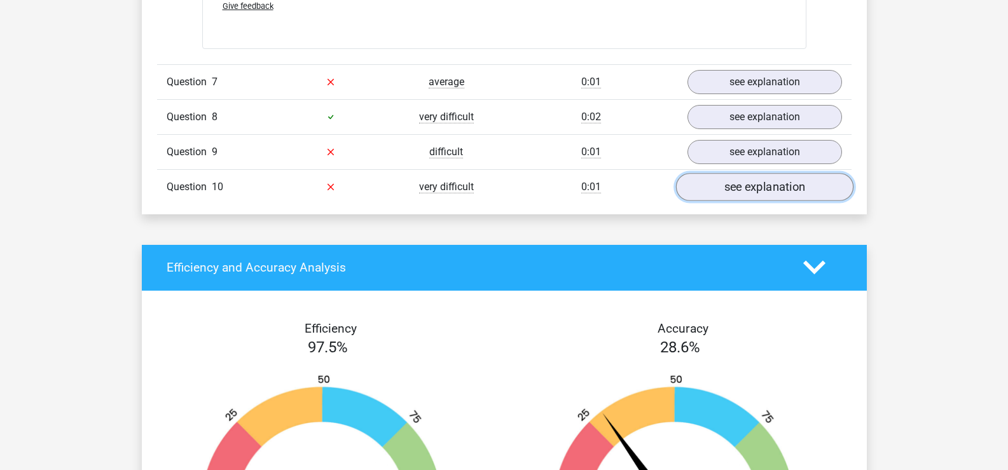
click at [754, 185] on link "see explanation" at bounding box center [763, 187] width 177 height 28
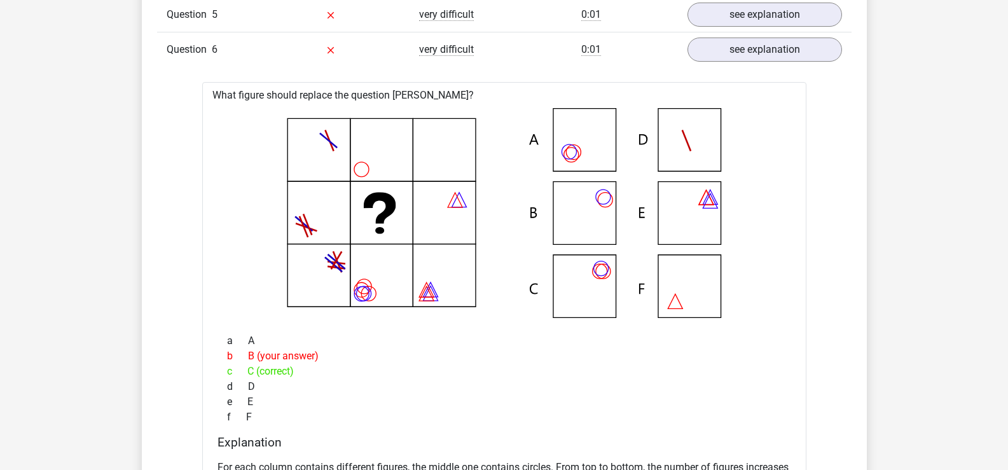
scroll to position [2045, 0]
